Goal: Task Accomplishment & Management: Use online tool/utility

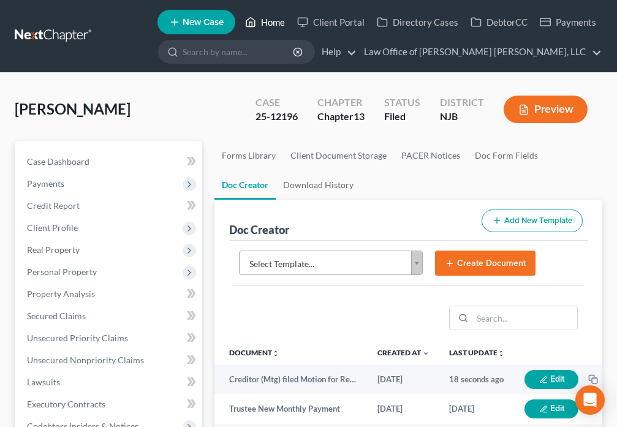
click at [263, 25] on link "Home" at bounding box center [265, 22] width 52 height 22
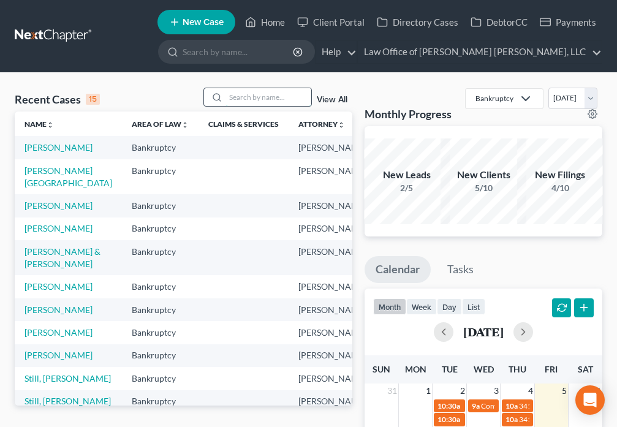
click at [258, 98] on input "search" at bounding box center [268, 97] width 86 height 18
type input "[PERSON_NAME]"
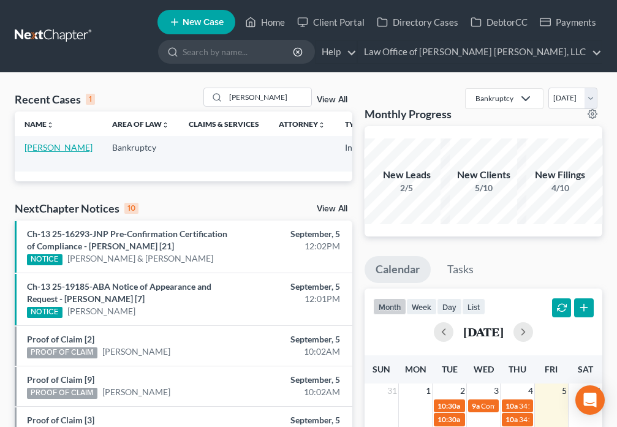
click at [39, 153] on link "[PERSON_NAME]" at bounding box center [59, 147] width 68 height 10
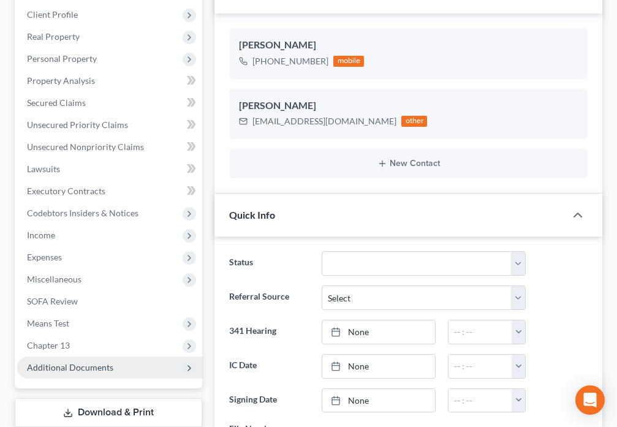
scroll to position [271, 0]
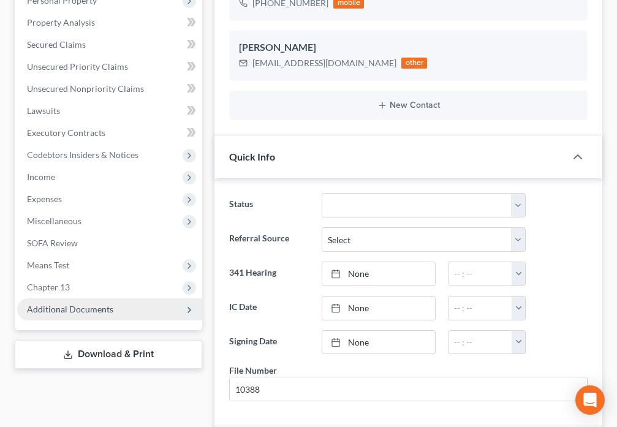
click at [107, 305] on span "Additional Documents" at bounding box center [70, 309] width 86 height 10
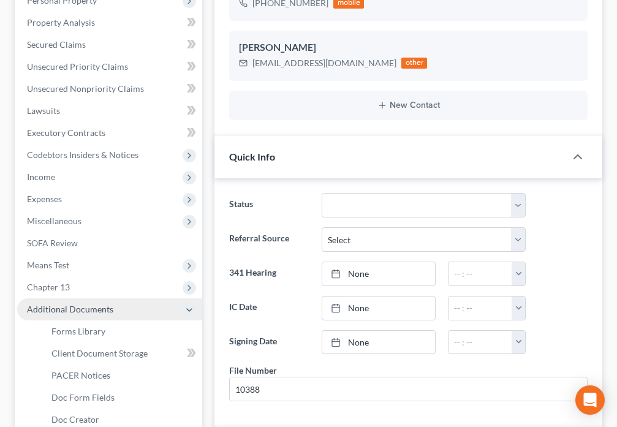
scroll to position [74, 0]
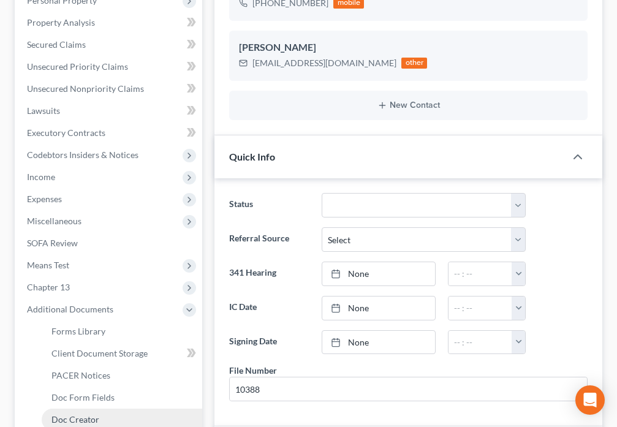
click at [87, 421] on span "Doc Creator" at bounding box center [75, 419] width 48 height 10
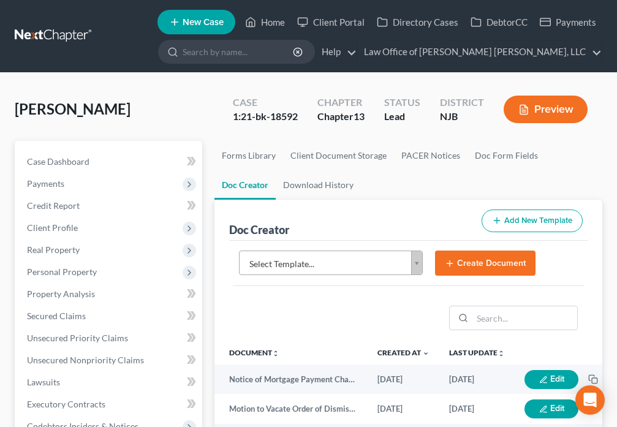
click at [416, 263] on body "Home New Case Client Portal Directory Cases DebtorCC Payments Law Office of [PE…" at bounding box center [308, 422] width 617 height 844
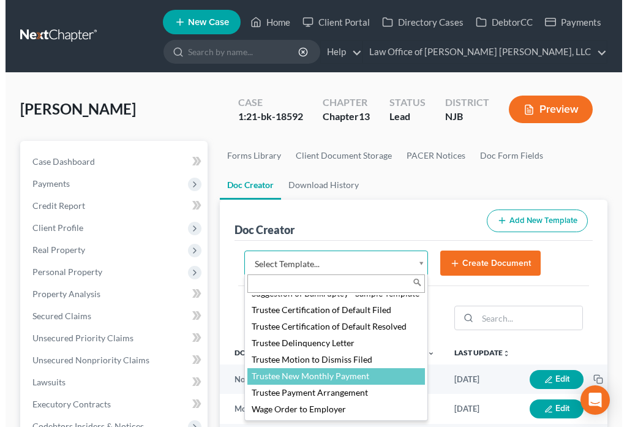
scroll to position [1807, 0]
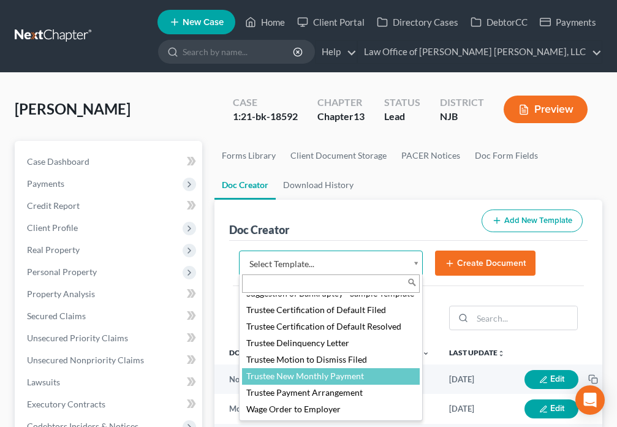
select select "88983"
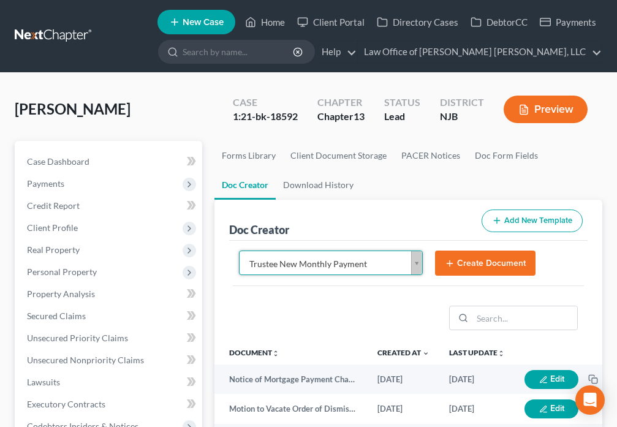
click at [466, 263] on button "Create Document" at bounding box center [485, 264] width 100 height 26
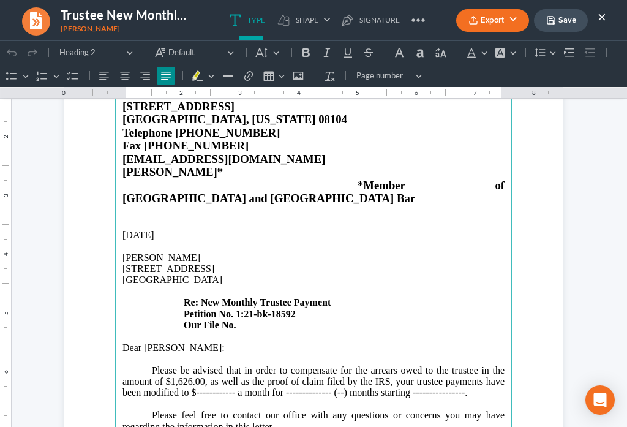
scroll to position [129, 0]
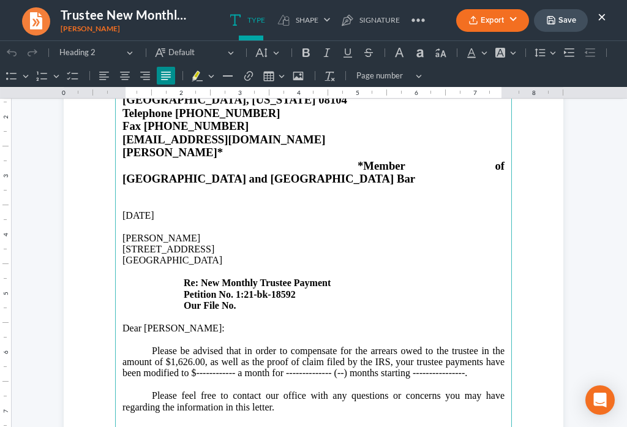
click at [245, 279] on p "[STREET_ADDRESS] Re: New Monthly Trustee Payment Petition No. 1:21-bk-18592 Our…" at bounding box center [314, 277] width 382 height 67
click at [198, 345] on p "Please be advised that in order to compensate for the arrears owed to the trust…" at bounding box center [314, 362] width 382 height 34
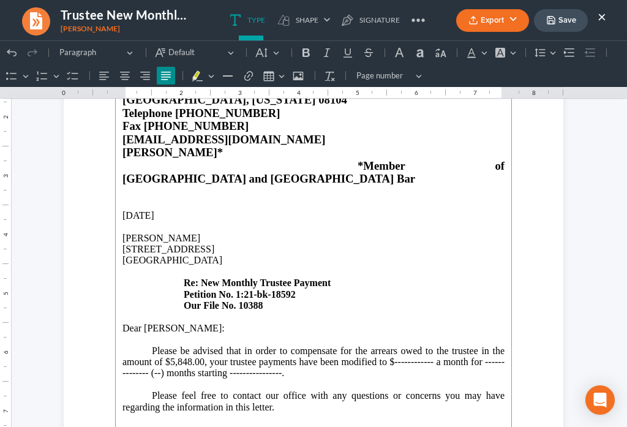
click at [427, 345] on p "Please be advised that in order to compensate for the arrears owed to the trust…" at bounding box center [314, 362] width 382 height 34
click at [135, 349] on p "Please be advised that in order to compensate for the arrears owed to the trust…" at bounding box center [314, 362] width 382 height 34
click at [161, 347] on p "Please be advised that in order to compensate for the arrears owed to the trust…" at bounding box center [314, 362] width 382 height 34
click at [287, 349] on p "Please be advised that in order to compensate for the arrears owed to the trust…" at bounding box center [314, 362] width 382 height 34
click at [272, 347] on p "Please be advised that in order to compensate for the arrears owed to the trust…" at bounding box center [314, 362] width 382 height 34
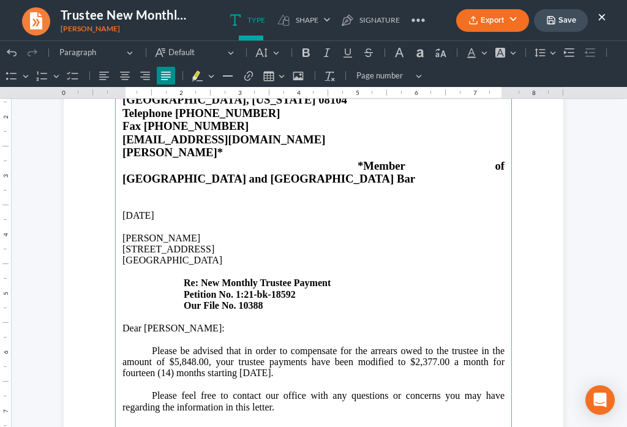
click at [320, 345] on p "Please be advised that in order to compensate for the arrears owed to the trust…" at bounding box center [314, 362] width 382 height 34
click at [312, 345] on p "Please be advised that in order to compensate for the arrears owed to the trust…" at bounding box center [314, 362] width 382 height 34
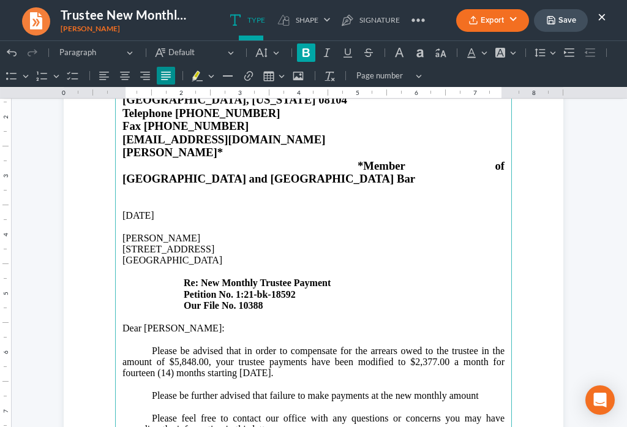
click at [310, 54] on icon "Editor toolbar" at bounding box center [306, 53] width 12 height 12
click at [346, 56] on icon "Editor toolbar" at bounding box center [348, 53] width 12 height 12
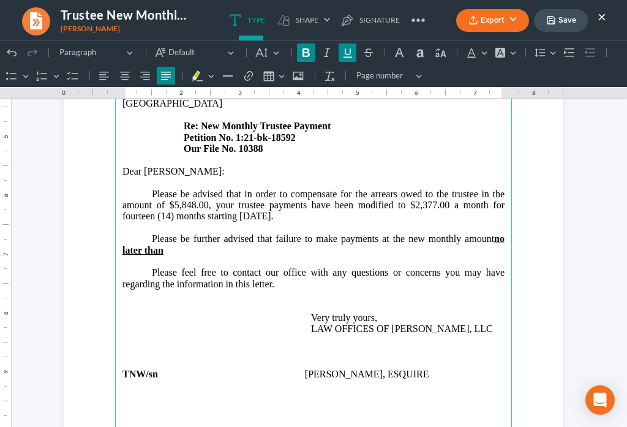
scroll to position [286, 0]
click at [172, 233] on p "Please be further advised that failure to make payments at the new monthly amou…" at bounding box center [314, 244] width 382 height 23
click at [300, 55] on icon "Editor toolbar" at bounding box center [306, 53] width 12 height 12
click at [344, 56] on icon "Editor toolbar" at bounding box center [348, 53] width 12 height 12
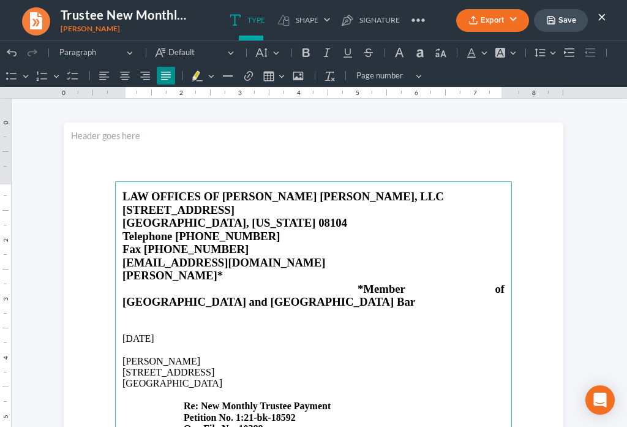
scroll to position [0, 0]
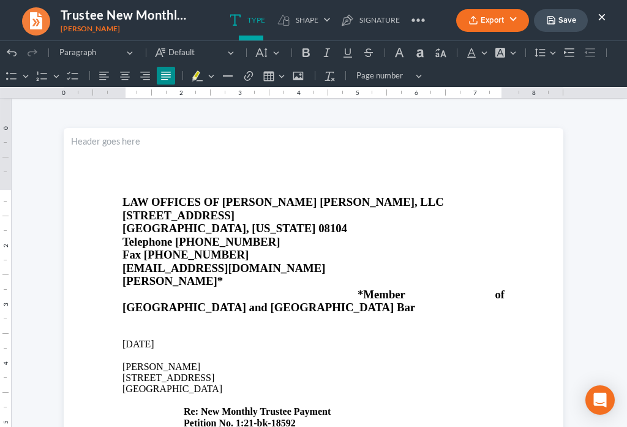
click at [561, 28] on button "Save" at bounding box center [561, 20] width 54 height 23
click at [477, 26] on button "Export" at bounding box center [492, 20] width 73 height 23
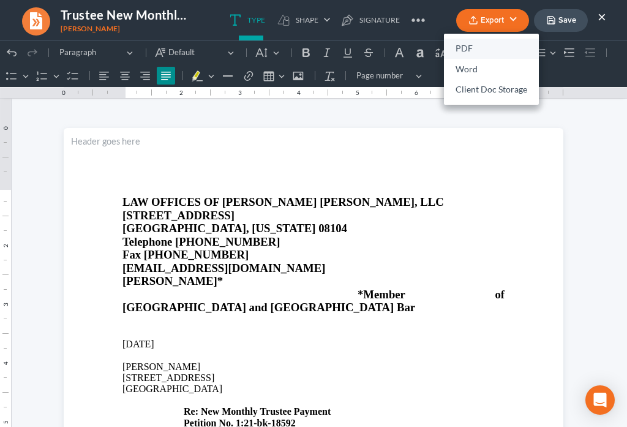
click at [468, 51] on link "PDF" at bounding box center [491, 49] width 95 height 21
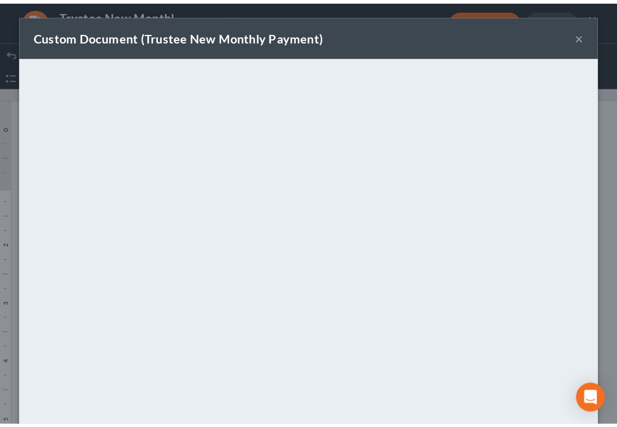
scroll to position [86, 0]
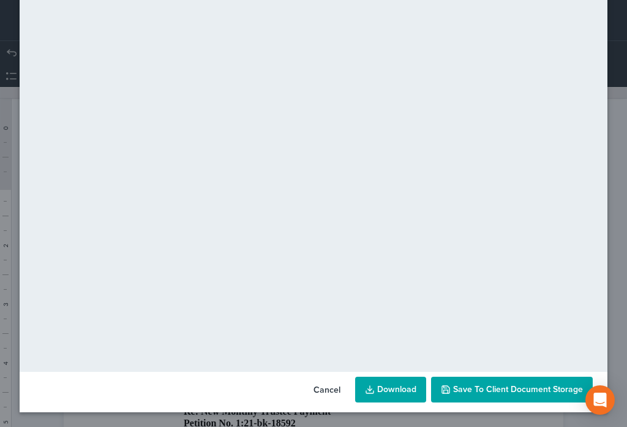
click at [527, 390] on span "Save to Client Document Storage" at bounding box center [518, 389] width 130 height 10
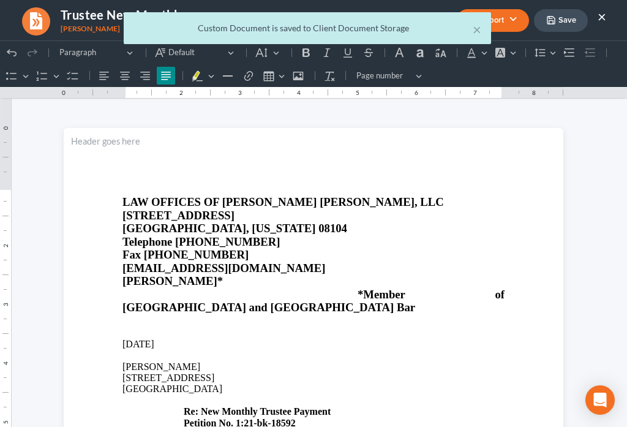
click at [601, 17] on div "× Custom Document is saved to Client Document Storage" at bounding box center [307, 31] width 627 height 38
click at [478, 31] on button "×" at bounding box center [477, 29] width 9 height 15
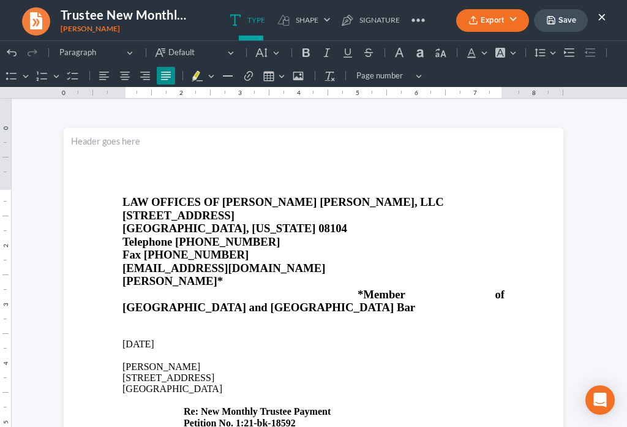
click at [603, 18] on button "×" at bounding box center [602, 16] width 9 height 15
